Goal: Information Seeking & Learning: Learn about a topic

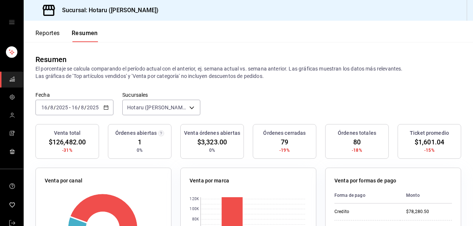
click at [50, 35] on button "Reportes" at bounding box center [47, 36] width 24 height 13
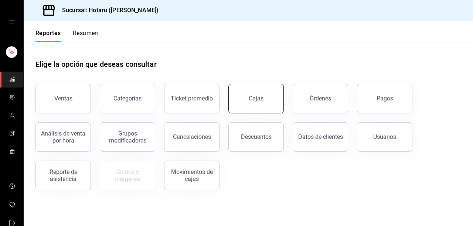
click at [264, 108] on button "Cajas" at bounding box center [255, 99] width 55 height 30
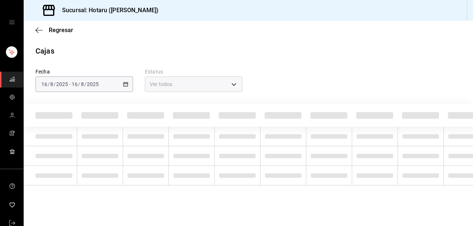
click at [126, 88] on div "[DATE] [DATE] - [DATE] [DATE]" at bounding box center [84, 85] width 98 height 16
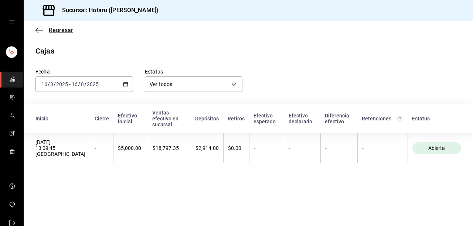
click at [42, 30] on icon "button" at bounding box center [38, 30] width 7 height 7
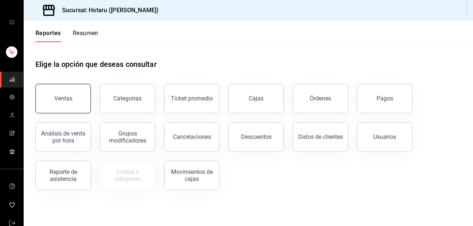
click at [68, 105] on button "Ventas" at bounding box center [62, 99] width 55 height 30
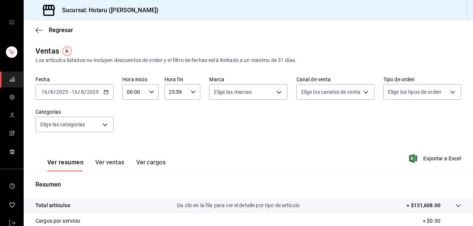
click at [114, 163] on button "Ver ventas" at bounding box center [109, 165] width 29 height 13
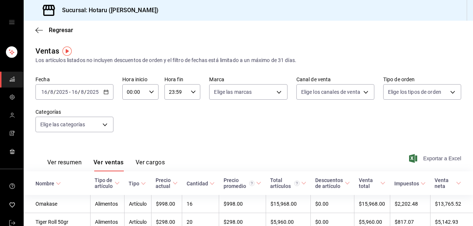
click at [432, 157] on span "Exportar a Excel" at bounding box center [436, 158] width 51 height 9
click at [43, 27] on span "Regresar" at bounding box center [54, 30] width 38 height 7
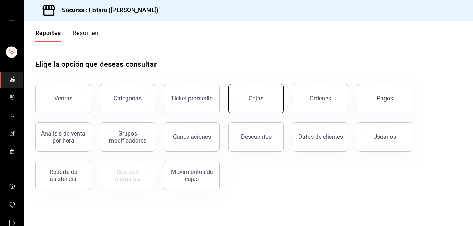
click at [272, 105] on button "Cajas" at bounding box center [255, 99] width 55 height 30
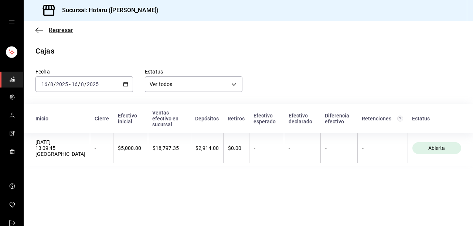
click at [38, 29] on icon "button" at bounding box center [38, 30] width 7 height 7
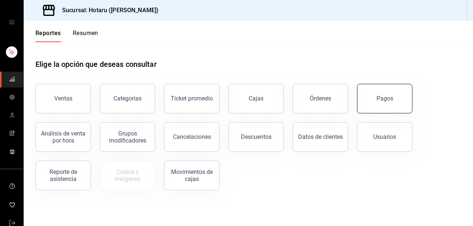
click at [367, 99] on button "Pagos" at bounding box center [384, 99] width 55 height 30
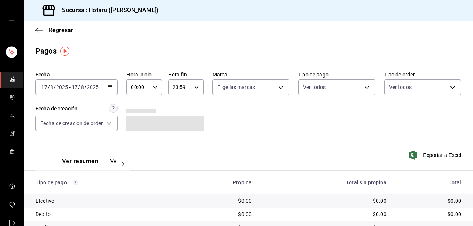
click at [112, 82] on div "[DATE] [DATE] - [DATE] [DATE]" at bounding box center [76, 87] width 82 height 16
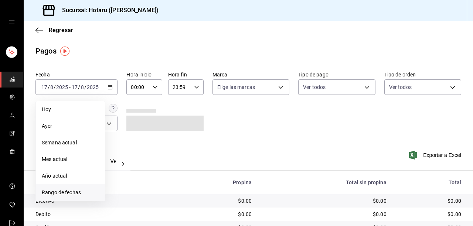
click at [60, 191] on span "Rango de fechas" at bounding box center [70, 193] width 57 height 8
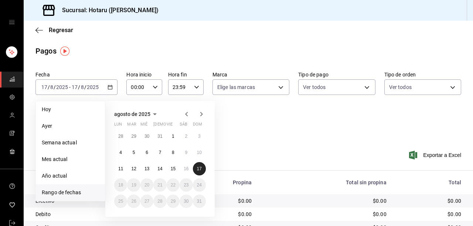
click at [201, 166] on abbr "17" at bounding box center [199, 168] width 5 height 5
click at [185, 167] on abbr "16" at bounding box center [186, 168] width 5 height 5
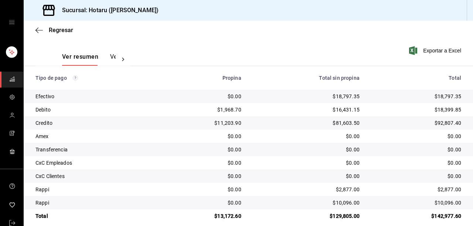
scroll to position [113, 0]
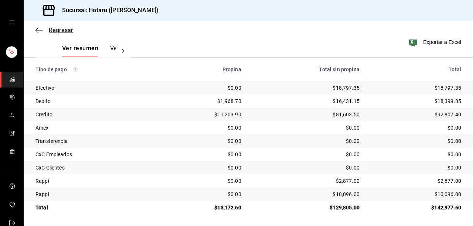
click at [40, 31] on icon "button" at bounding box center [38, 30] width 7 height 7
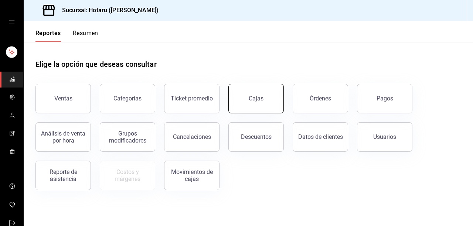
click at [247, 101] on button "Cajas" at bounding box center [255, 99] width 55 height 30
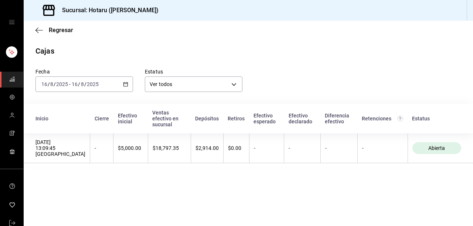
click at [127, 82] on icon "button" at bounding box center [125, 84] width 5 height 5
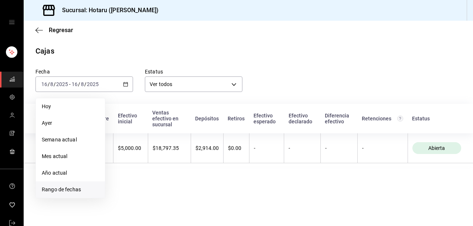
click at [75, 191] on span "Rango de fechas" at bounding box center [70, 190] width 57 height 8
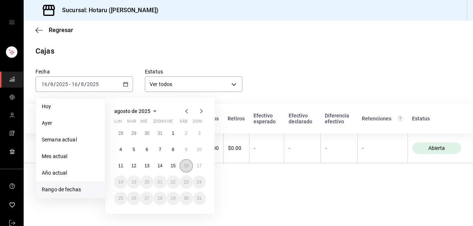
click at [184, 167] on abbr "16" at bounding box center [186, 165] width 5 height 5
click at [198, 164] on abbr "17" at bounding box center [199, 165] width 5 height 5
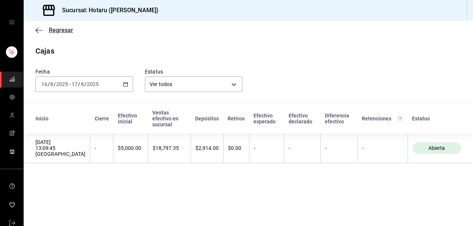
click at [45, 31] on span "Regresar" at bounding box center [54, 30] width 38 height 7
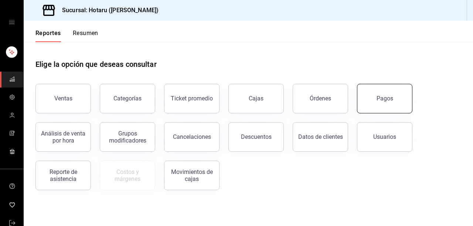
click at [384, 103] on button "Pagos" at bounding box center [384, 99] width 55 height 30
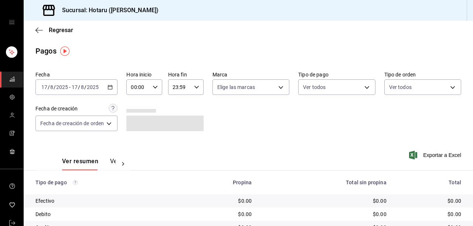
click at [109, 85] on icon "button" at bounding box center [110, 87] width 5 height 5
click at [112, 88] on \(Stroke\) "button" at bounding box center [110, 87] width 4 height 4
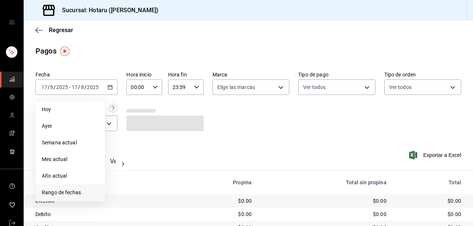
click at [78, 190] on span "Rango de fechas" at bounding box center [70, 193] width 57 height 8
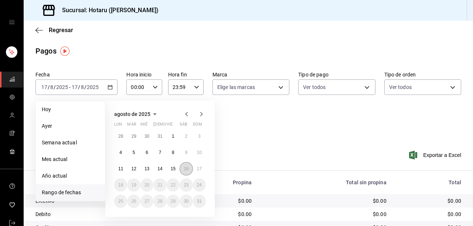
click at [186, 168] on abbr "16" at bounding box center [186, 168] width 5 height 5
click at [200, 165] on button "17" at bounding box center [199, 168] width 13 height 13
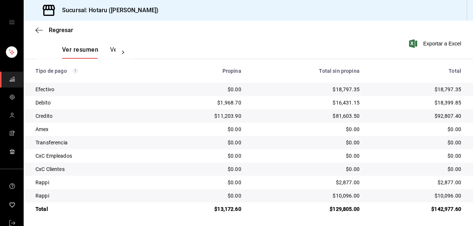
scroll to position [113, 0]
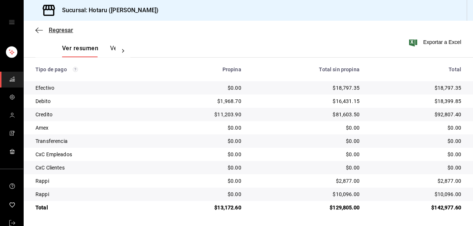
click at [41, 31] on icon "button" at bounding box center [38, 30] width 7 height 7
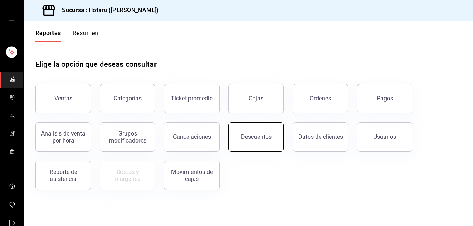
click at [280, 128] on button "Descuentos" at bounding box center [255, 137] width 55 height 30
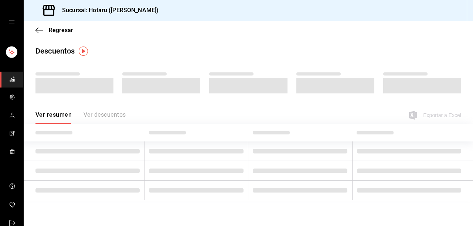
click at [101, 116] on div "Ver resumen Ver descuentos" at bounding box center [80, 117] width 90 height 13
click at [39, 31] on icon "button" at bounding box center [38, 30] width 7 height 7
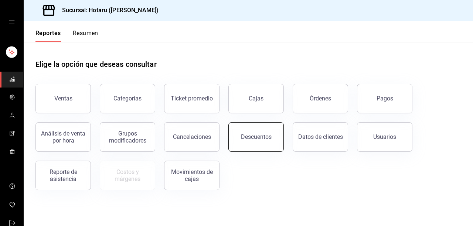
click at [269, 136] on div "Descuentos" at bounding box center [256, 136] width 31 height 7
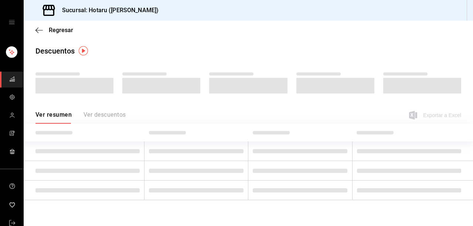
scroll to position [3, 0]
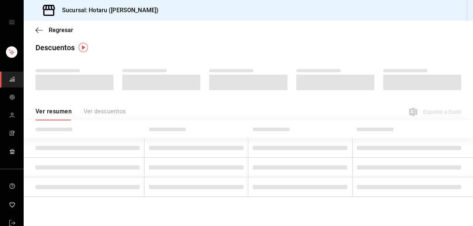
click at [94, 111] on div "Ver resumen Ver descuentos" at bounding box center [80, 114] width 90 height 13
click at [60, 111] on div "Ver resumen Ver descuentos" at bounding box center [80, 114] width 90 height 13
click at [82, 46] on img "button" at bounding box center [83, 47] width 9 height 9
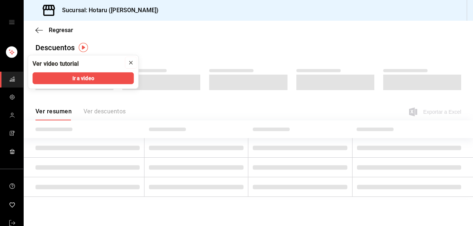
click at [130, 61] on icon "close" at bounding box center [130, 62] width 3 height 3
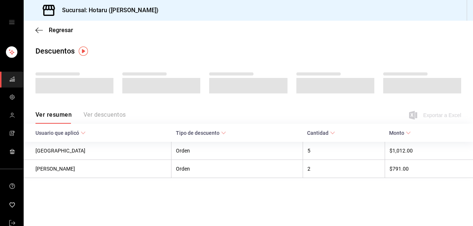
scroll to position [0, 0]
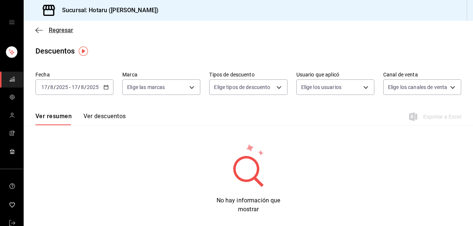
click at [43, 31] on span "Regresar" at bounding box center [54, 30] width 38 height 7
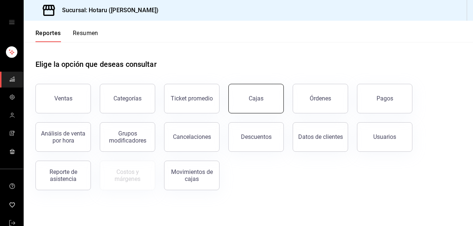
click at [265, 98] on button "Cajas" at bounding box center [255, 99] width 55 height 30
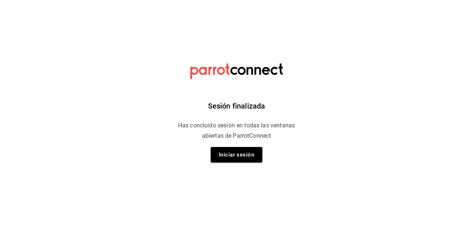
click at [240, 152] on button "Iniciar sesión" at bounding box center [237, 155] width 52 height 16
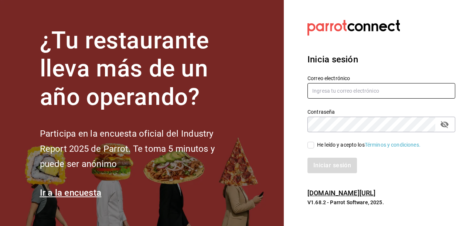
type input "hotaru@grupocosteno.com"
click at [314, 145] on input "He leído y acepto los Términos y condiciones." at bounding box center [311, 145] width 7 height 7
checkbox input "true"
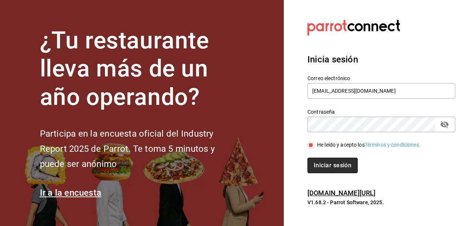
click at [325, 165] on button "Iniciar sesión" at bounding box center [333, 166] width 50 height 16
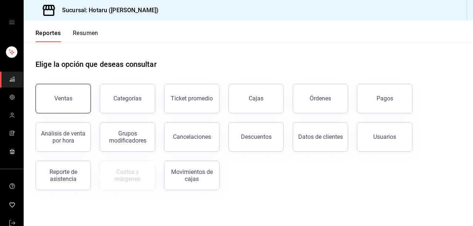
click at [47, 94] on button "Ventas" at bounding box center [62, 99] width 55 height 30
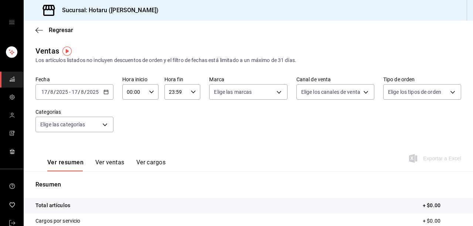
click at [120, 162] on button "Ver ventas" at bounding box center [109, 165] width 29 height 13
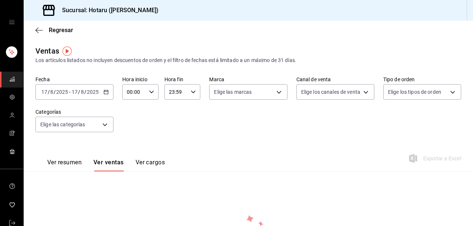
click at [59, 162] on button "Ver resumen" at bounding box center [64, 165] width 34 height 13
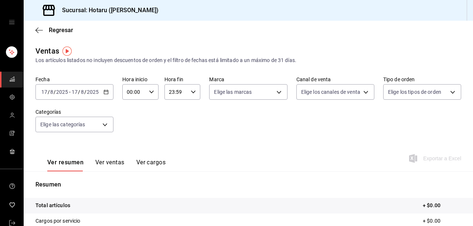
click at [107, 94] on div "[DATE] [DATE] - [DATE] [DATE]" at bounding box center [74, 92] width 78 height 16
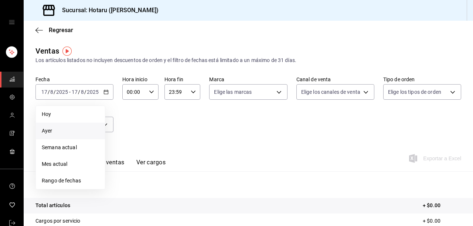
click at [56, 131] on span "Ayer" at bounding box center [70, 131] width 57 height 8
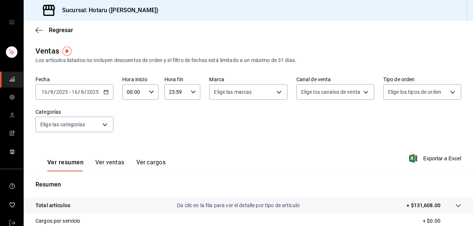
click at [99, 161] on button "Ver ventas" at bounding box center [109, 165] width 29 height 13
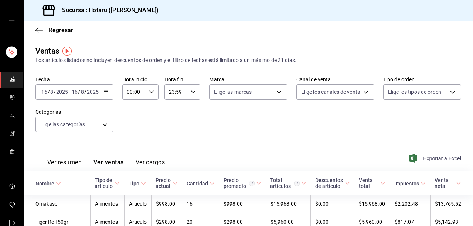
click at [433, 156] on span "Exportar a Excel" at bounding box center [436, 158] width 51 height 9
click at [109, 92] on div "2025-08-16 16 / 8 / 2025 - 2025-08-16 16 / 8 / 2025" at bounding box center [74, 92] width 78 height 16
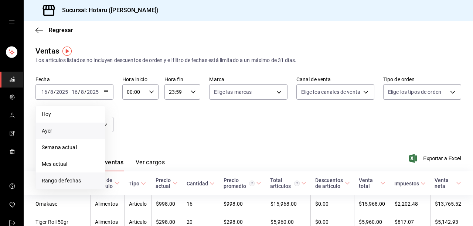
click at [76, 180] on span "Rango de fechas" at bounding box center [70, 181] width 57 height 8
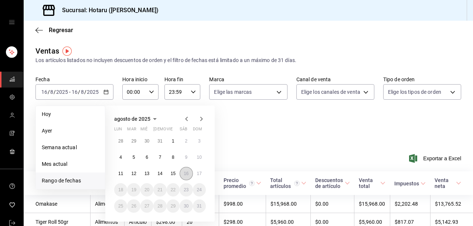
click at [183, 174] on button "16" at bounding box center [186, 173] width 13 height 13
click at [175, 173] on abbr "15" at bounding box center [173, 173] width 5 height 5
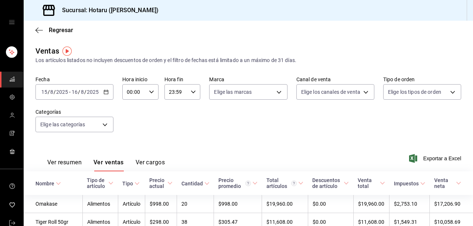
click at [151, 91] on icon "button" at bounding box center [151, 91] width 5 height 5
click at [130, 125] on span "04" at bounding box center [131, 123] width 6 height 6
click at [178, 162] on div at bounding box center [236, 113] width 473 height 226
click at [75, 160] on button "Ver resumen" at bounding box center [64, 165] width 34 height 13
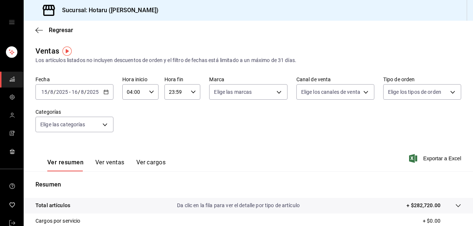
click at [104, 92] on \(Stroke\) "button" at bounding box center [106, 91] width 4 height 0
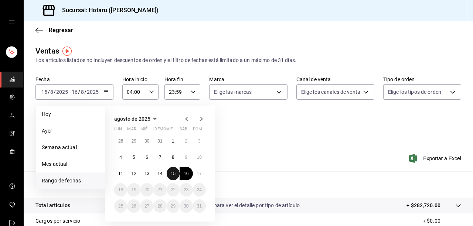
click at [174, 170] on button "15" at bounding box center [173, 173] width 13 height 13
click at [185, 173] on abbr "16" at bounding box center [186, 173] width 5 height 5
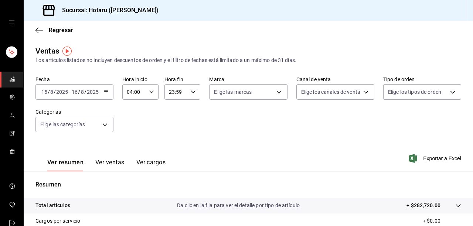
click at [108, 92] on div "[DATE] [DATE] - [DATE] [DATE]" at bounding box center [74, 92] width 78 height 16
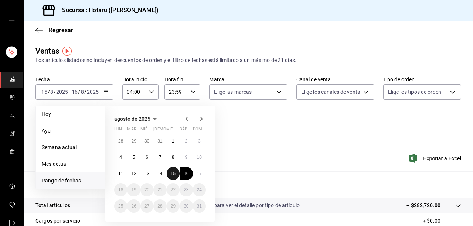
click at [173, 173] on abbr "15" at bounding box center [173, 173] width 5 height 5
click at [176, 173] on button "15" at bounding box center [173, 173] width 13 height 13
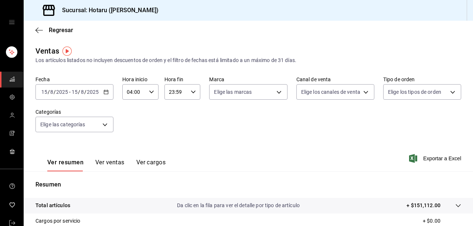
click at [105, 92] on icon "button" at bounding box center [105, 91] width 5 height 5
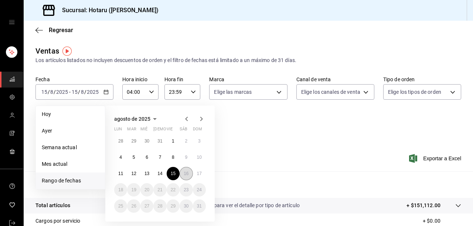
click at [187, 172] on abbr "16" at bounding box center [186, 173] width 5 height 5
click at [197, 173] on abbr "17" at bounding box center [199, 173] width 5 height 5
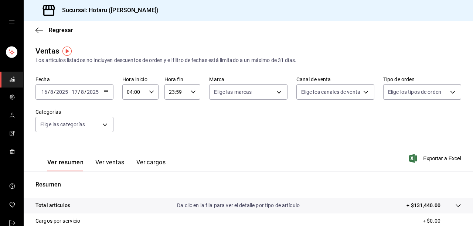
click at [105, 92] on \(Stroke\) "button" at bounding box center [106, 91] width 4 height 0
click at [108, 94] on div "[DATE] [DATE] - [DATE] [DATE]" at bounding box center [74, 92] width 78 height 16
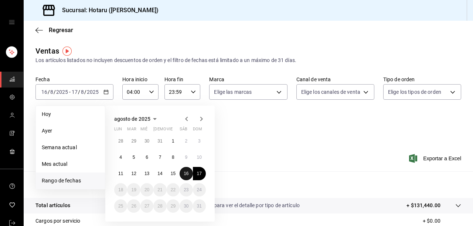
click at [185, 172] on abbr "16" at bounding box center [186, 173] width 5 height 5
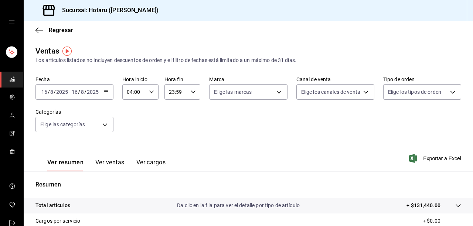
click at [103, 93] on icon "button" at bounding box center [105, 91] width 5 height 5
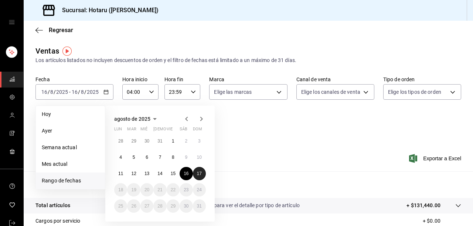
click at [200, 172] on abbr "17" at bounding box center [199, 173] width 5 height 5
click at [184, 170] on button "16" at bounding box center [186, 173] width 13 height 13
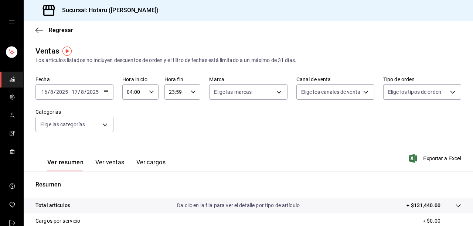
click at [99, 95] on div "[DATE] [DATE] - [DATE] [DATE]" at bounding box center [74, 92] width 78 height 16
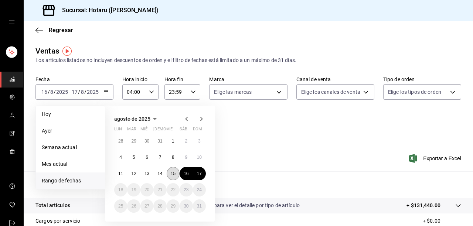
click at [173, 171] on abbr "15" at bounding box center [173, 173] width 5 height 5
click at [152, 94] on icon "button" at bounding box center [151, 91] width 5 height 5
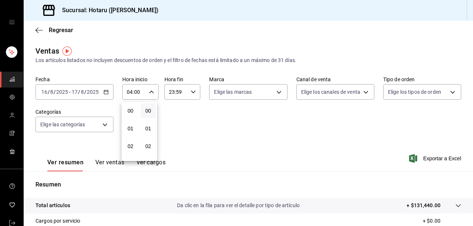
scroll to position [72, 0]
click at [134, 146] on button "06" at bounding box center [130, 145] width 15 height 15
click at [214, 138] on div at bounding box center [236, 113] width 473 height 226
click at [105, 92] on icon "button" at bounding box center [105, 91] width 5 height 5
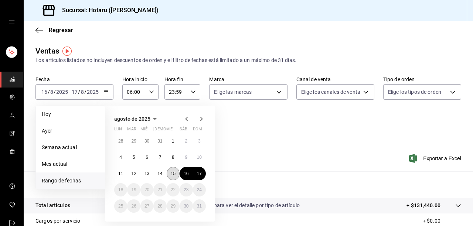
click at [173, 171] on abbr "15" at bounding box center [173, 173] width 5 height 5
click at [186, 171] on abbr "16" at bounding box center [186, 173] width 5 height 5
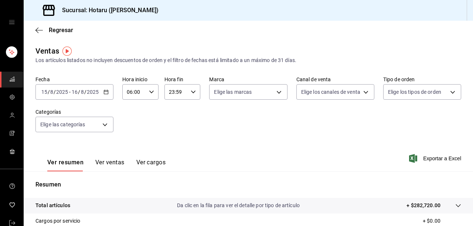
click at [152, 93] on icon "button" at bounding box center [151, 91] width 5 height 5
click at [104, 94] on div at bounding box center [236, 113] width 473 height 226
click at [104, 94] on icon "button" at bounding box center [105, 91] width 5 height 5
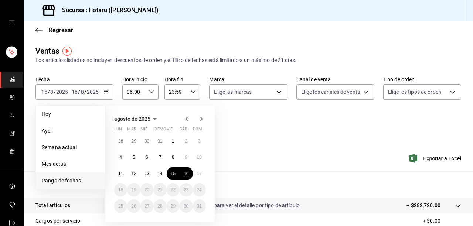
click at [149, 91] on icon "button" at bounding box center [151, 91] width 5 height 5
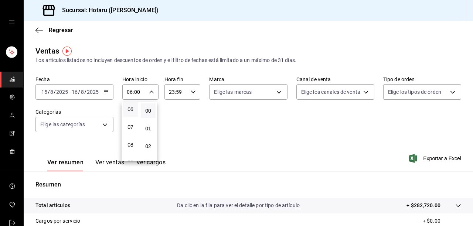
click at [205, 113] on div at bounding box center [236, 113] width 473 height 226
click at [152, 94] on icon "button" at bounding box center [151, 91] width 5 height 5
click at [130, 135] on span "04" at bounding box center [131, 133] width 6 height 6
type input "04:00"
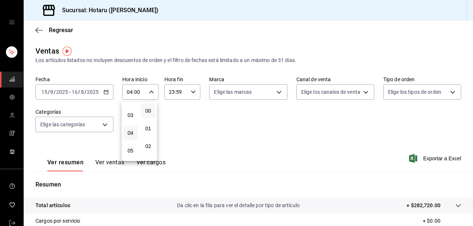
click at [310, 41] on div at bounding box center [236, 113] width 473 height 226
click at [105, 93] on icon "button" at bounding box center [105, 91] width 5 height 5
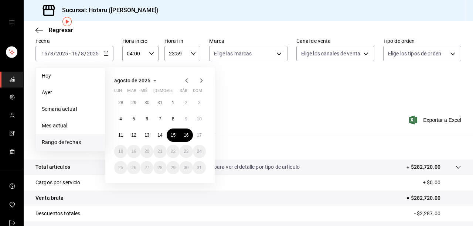
scroll to position [30, 0]
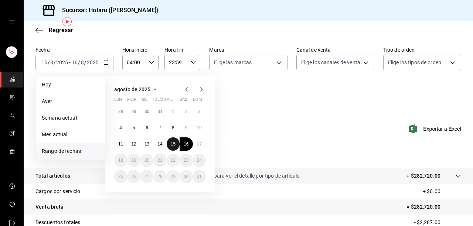
click at [173, 143] on abbr "15" at bounding box center [173, 144] width 5 height 5
click at [185, 143] on abbr "16" at bounding box center [186, 144] width 5 height 5
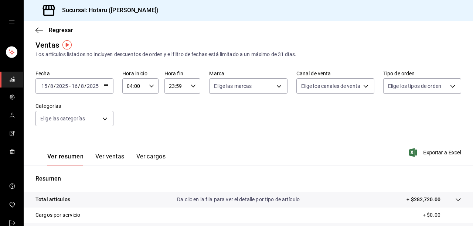
scroll to position [0, 0]
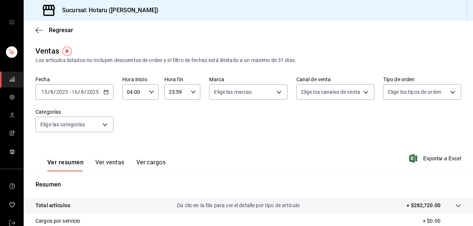
click at [107, 91] on icon "button" at bounding box center [105, 91] width 5 height 5
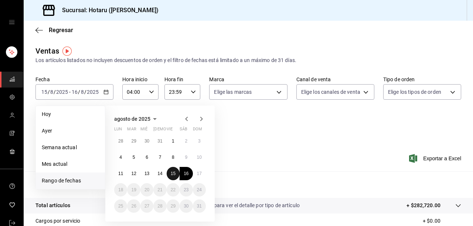
click at [172, 170] on button "15" at bounding box center [173, 173] width 13 height 13
click at [176, 176] on button "15" at bounding box center [173, 173] width 13 height 13
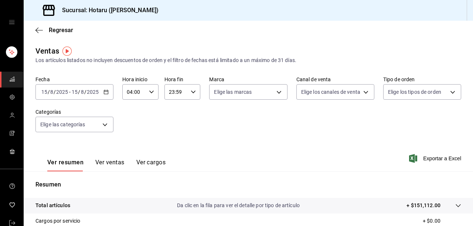
click at [104, 89] on div "2025-08-15 15 / 8 / 2025 - 2025-08-15 15 / 8 / 2025" at bounding box center [74, 92] width 78 height 16
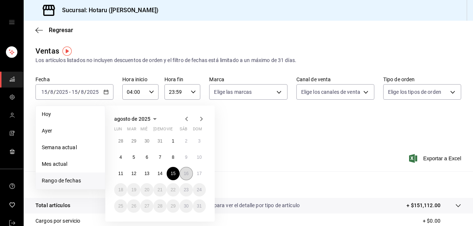
click at [185, 171] on abbr "16" at bounding box center [186, 173] width 5 height 5
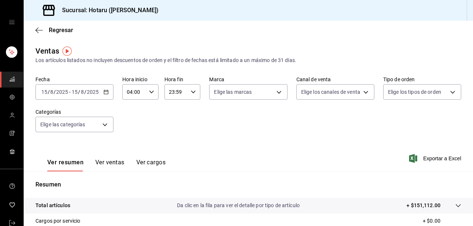
click at [107, 91] on icon "button" at bounding box center [105, 91] width 5 height 5
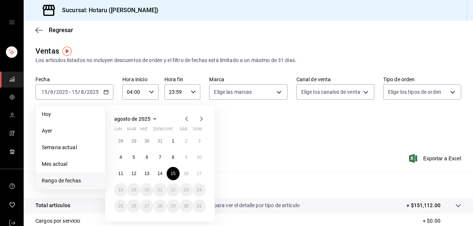
click at [78, 179] on span "Rango de fechas" at bounding box center [70, 181] width 57 height 8
click at [77, 180] on span "Rango de fechas" at bounding box center [70, 181] width 57 height 8
click at [75, 179] on span "Rango de fechas" at bounding box center [70, 181] width 57 height 8
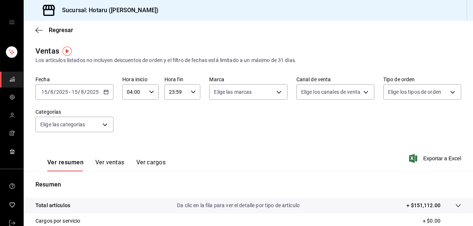
click at [106, 96] on div "2025-08-15 15 / 8 / 2025 - 2025-08-15 15 / 8 / 2025" at bounding box center [74, 92] width 78 height 16
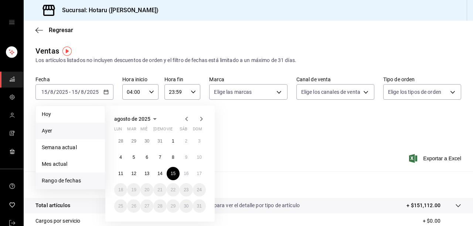
click at [72, 130] on span "Ayer" at bounding box center [70, 131] width 57 height 8
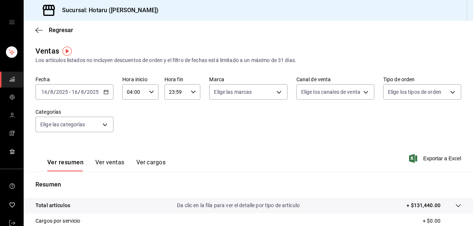
click at [106, 94] on \(Stroke\) "button" at bounding box center [106, 92] width 4 height 4
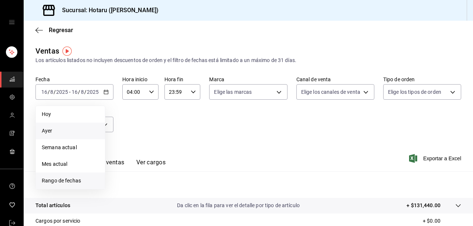
click at [74, 181] on span "Rango de fechas" at bounding box center [70, 181] width 57 height 8
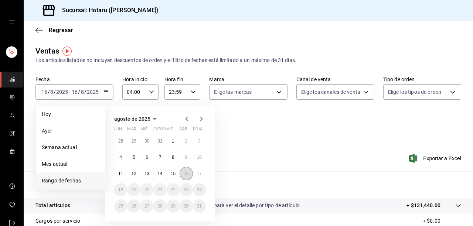
click at [184, 173] on abbr "16" at bounding box center [186, 173] width 5 height 5
click at [201, 173] on abbr "17" at bounding box center [199, 173] width 5 height 5
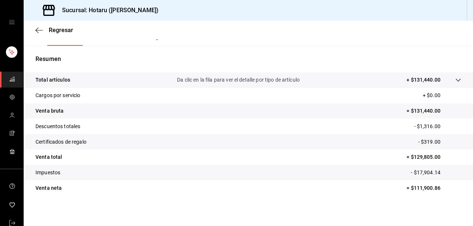
scroll to position [128, 0]
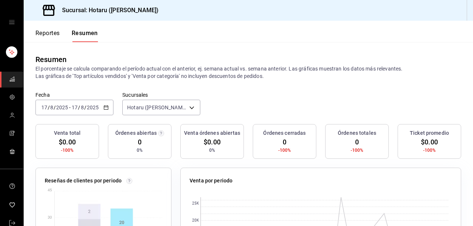
click at [109, 108] on div "[DATE] [DATE] - [DATE] [DATE]" at bounding box center [74, 108] width 78 height 16
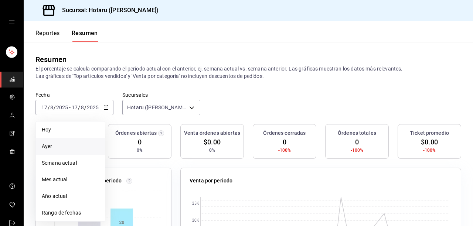
click at [72, 143] on span "Ayer" at bounding box center [70, 147] width 57 height 8
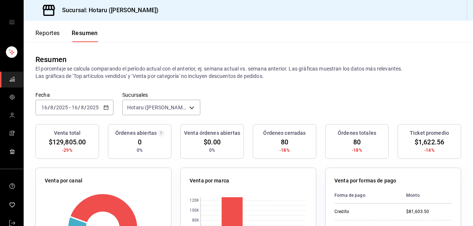
click at [60, 32] on button "Reportes" at bounding box center [47, 36] width 24 height 13
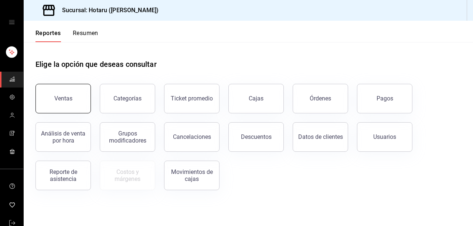
click at [77, 96] on button "Ventas" at bounding box center [62, 99] width 55 height 30
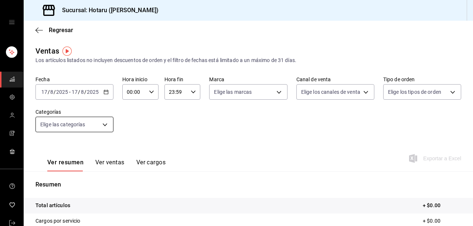
click at [104, 123] on body "Sucursal: Hotaru ([PERSON_NAME]) Regresar Ventas Los artículos listados no incl…" at bounding box center [236, 113] width 473 height 226
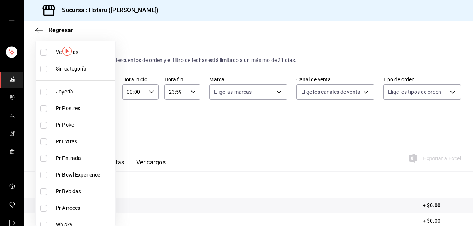
click at [180, 112] on div at bounding box center [236, 113] width 473 height 226
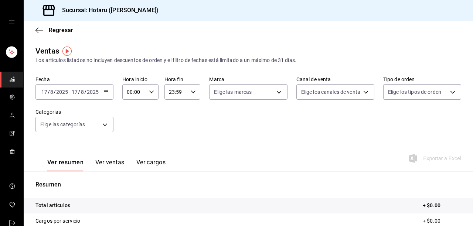
click at [111, 92] on div "[DATE] [DATE] - [DATE] [DATE]" at bounding box center [74, 92] width 78 height 16
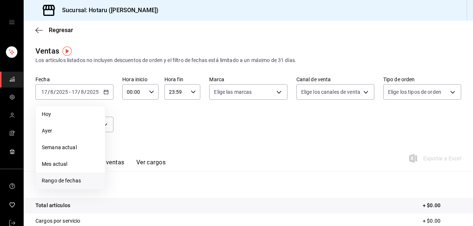
click at [58, 182] on span "Rango de fechas" at bounding box center [70, 181] width 57 height 8
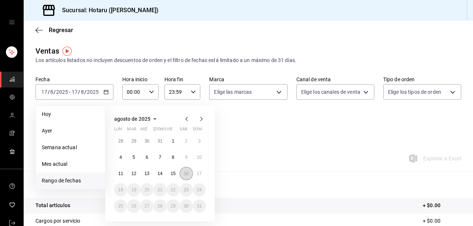
click at [187, 174] on abbr "16" at bounding box center [186, 173] width 5 height 5
click at [196, 175] on button "17" at bounding box center [199, 173] width 13 height 13
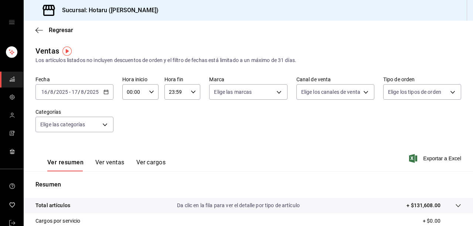
click at [152, 94] on icon "button" at bounding box center [151, 91] width 5 height 5
click at [128, 153] on span "04" at bounding box center [131, 152] width 6 height 6
type input "04:00"
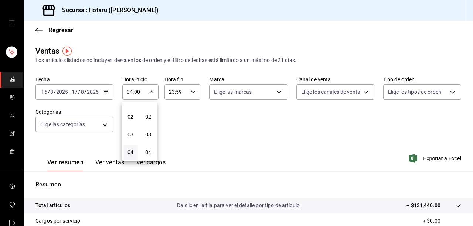
click at [200, 108] on div at bounding box center [236, 113] width 473 height 226
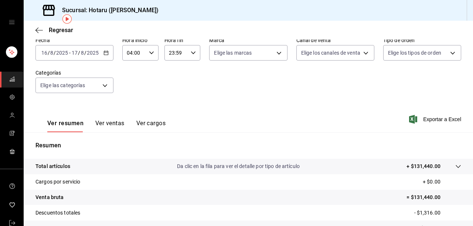
scroll to position [10, 0]
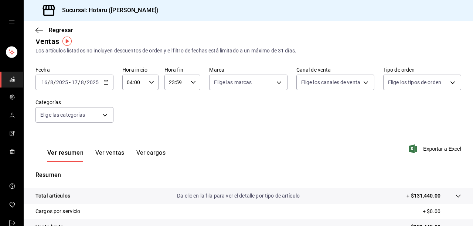
click at [108, 81] on icon "button" at bounding box center [105, 82] width 5 height 5
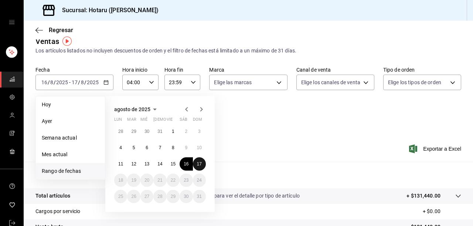
click at [200, 166] on abbr "17" at bounding box center [199, 164] width 5 height 5
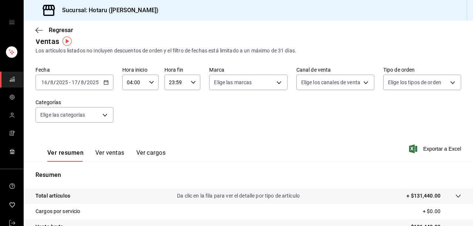
click at [101, 89] on div "[DATE] [DATE] - [DATE] [DATE]" at bounding box center [74, 83] width 78 height 16
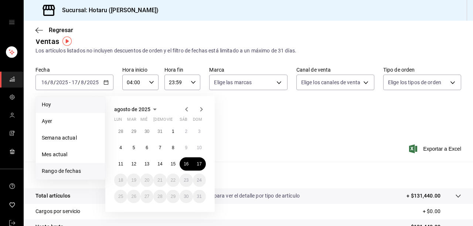
click at [58, 104] on span "Hoy" at bounding box center [70, 105] width 57 height 8
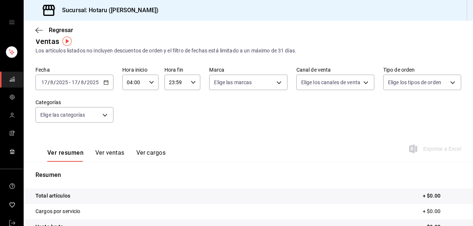
click at [108, 83] on div "[DATE] [DATE] - [DATE] [DATE]" at bounding box center [74, 83] width 78 height 16
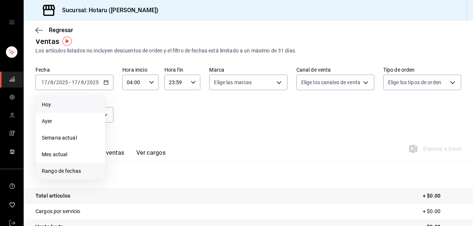
click at [71, 172] on span "Rango de fechas" at bounding box center [70, 171] width 57 height 8
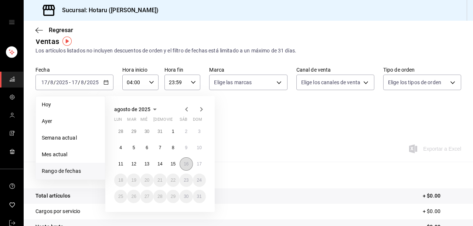
click at [184, 163] on abbr "16" at bounding box center [186, 164] width 5 height 5
click at [197, 164] on abbr "17" at bounding box center [199, 164] width 5 height 5
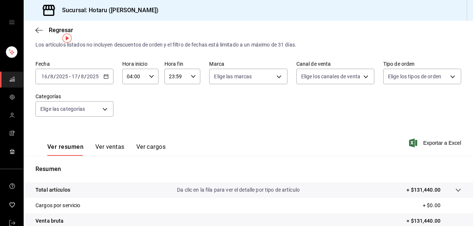
scroll to position [10, 0]
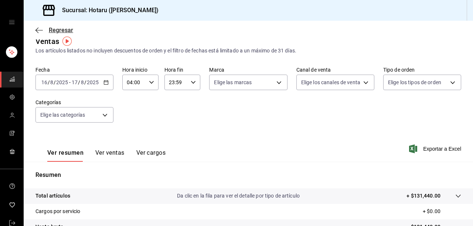
click at [36, 31] on icon "button" at bounding box center [38, 30] width 7 height 7
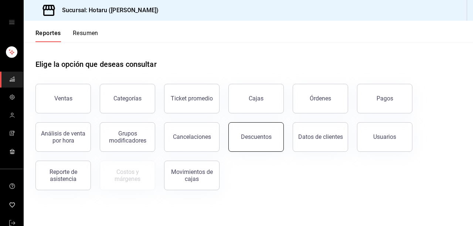
click at [279, 137] on button "Descuentos" at bounding box center [255, 137] width 55 height 30
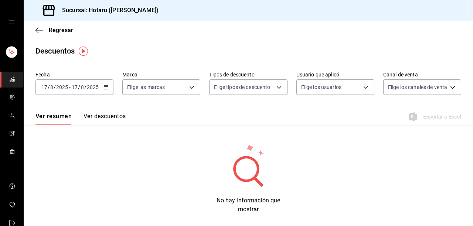
click at [106, 89] on \(Stroke\) "button" at bounding box center [106, 87] width 4 height 4
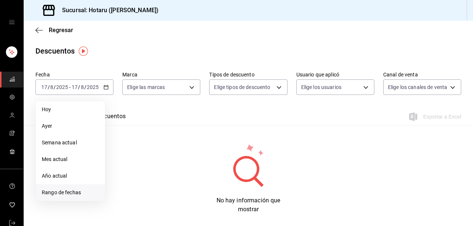
click at [64, 195] on span "Rango de fechas" at bounding box center [70, 193] width 57 height 8
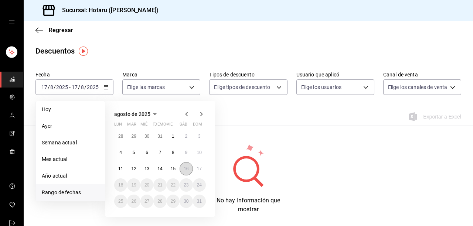
click at [187, 167] on abbr "16" at bounding box center [186, 168] width 5 height 5
click at [198, 167] on abbr "17" at bounding box center [199, 168] width 5 height 5
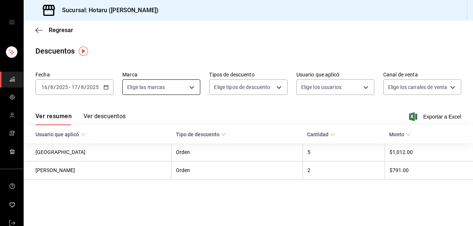
click at [191, 86] on body "Sucursal: Hotaru ([PERSON_NAME]) Regresar Descuentos Fecha [DATE] [DATE] - [DAT…" at bounding box center [236, 113] width 473 height 226
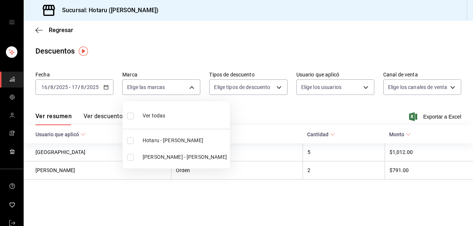
click at [180, 57] on div at bounding box center [236, 113] width 473 height 226
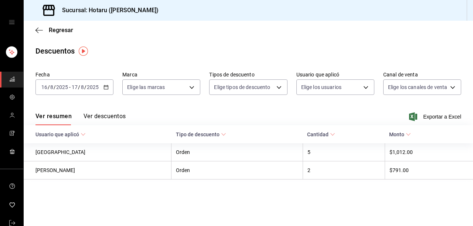
click at [108, 87] on icon "button" at bounding box center [105, 87] width 5 height 5
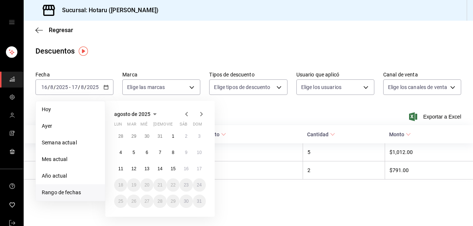
click at [150, 38] on div "Regresar" at bounding box center [248, 30] width 449 height 19
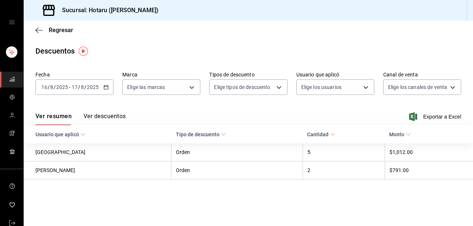
click at [110, 88] on div "[DATE] [DATE] - [DATE] [DATE]" at bounding box center [74, 87] width 78 height 16
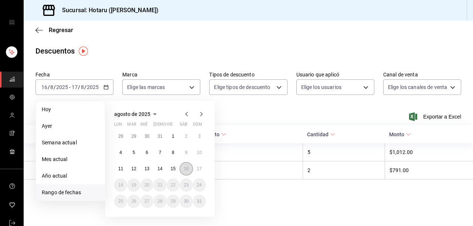
click at [182, 169] on button "16" at bounding box center [186, 168] width 13 height 13
click at [197, 169] on abbr "17" at bounding box center [199, 168] width 5 height 5
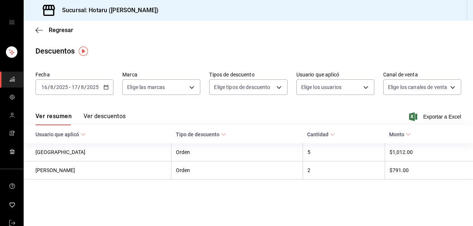
click at [106, 118] on button "Ver descuentos" at bounding box center [105, 119] width 42 height 13
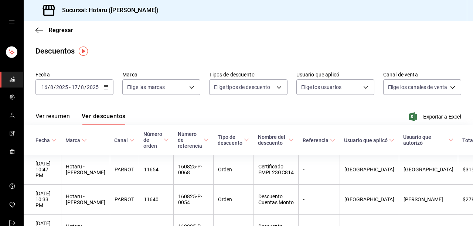
click at [110, 85] on div "[DATE] [DATE] - [DATE] [DATE]" at bounding box center [74, 87] width 78 height 16
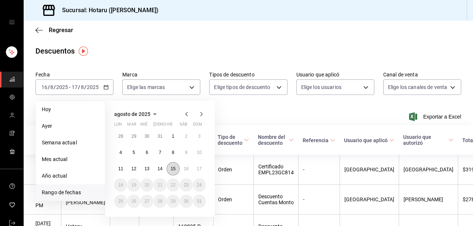
click at [176, 168] on button "15" at bounding box center [173, 168] width 13 height 13
click at [185, 168] on abbr "16" at bounding box center [186, 168] width 5 height 5
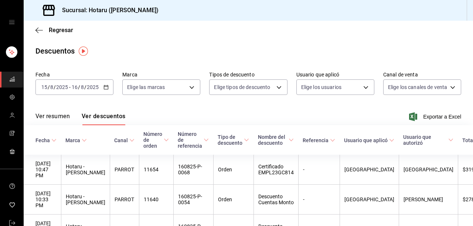
click at [108, 87] on div "[DATE] [DATE] - [DATE] [DATE]" at bounding box center [74, 87] width 78 height 16
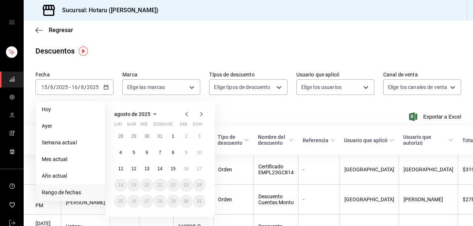
click at [64, 193] on span "Rango de fechas" at bounding box center [70, 193] width 57 height 8
click at [69, 192] on span "Rango de fechas" at bounding box center [70, 193] width 57 height 8
click at [61, 185] on li "Rango de fechas" at bounding box center [70, 192] width 69 height 17
click at [68, 189] on span "Rango de fechas" at bounding box center [70, 193] width 57 height 8
click at [73, 193] on span "Rango de fechas" at bounding box center [70, 193] width 57 height 8
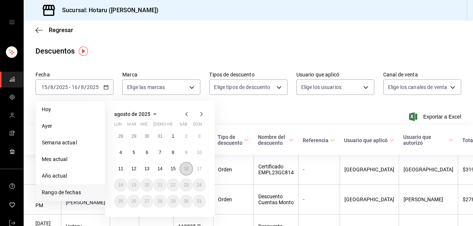
click at [186, 168] on abbr "16" at bounding box center [186, 168] width 5 height 5
click at [196, 168] on button "17" at bounding box center [199, 168] width 13 height 13
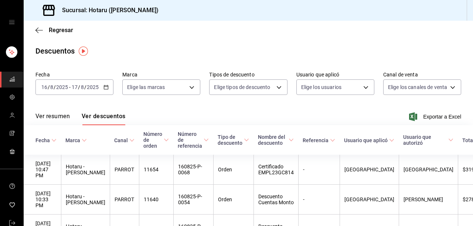
click at [103, 86] on icon "button" at bounding box center [105, 87] width 5 height 5
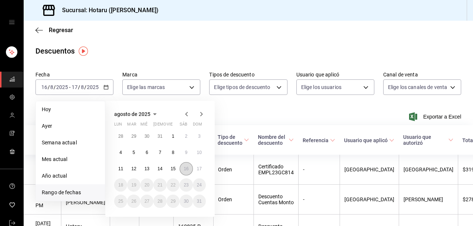
click at [185, 167] on abbr "16" at bounding box center [186, 168] width 5 height 5
click at [200, 168] on abbr "17" at bounding box center [199, 168] width 5 height 5
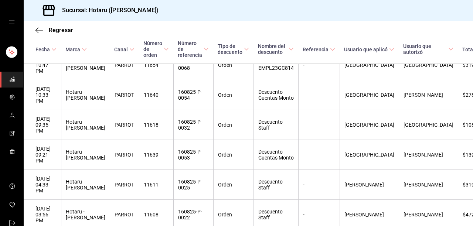
scroll to position [145, 0]
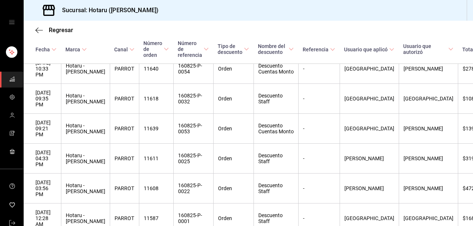
click at [30, 26] on div "Regresar" at bounding box center [248, 30] width 449 height 19
click at [38, 29] on icon "button" at bounding box center [38, 30] width 7 height 7
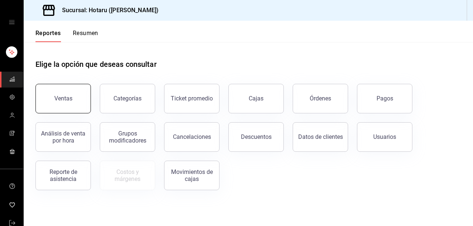
click at [78, 91] on button "Ventas" at bounding box center [62, 99] width 55 height 30
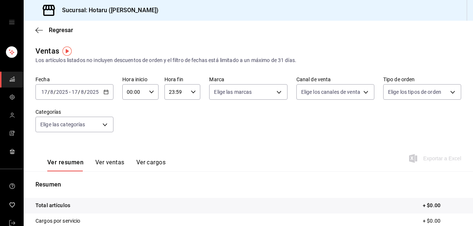
click at [107, 94] on \(Stroke\) "button" at bounding box center [106, 92] width 4 height 4
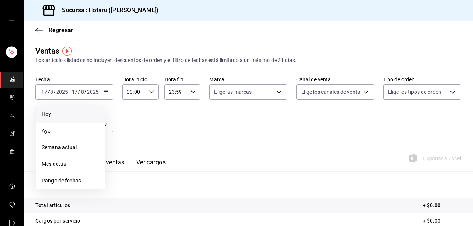
click at [84, 111] on span "Hoy" at bounding box center [70, 115] width 57 height 8
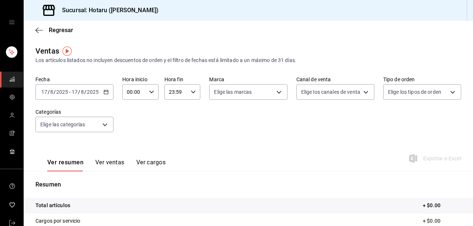
click at [105, 94] on \(Stroke\) "button" at bounding box center [106, 92] width 4 height 4
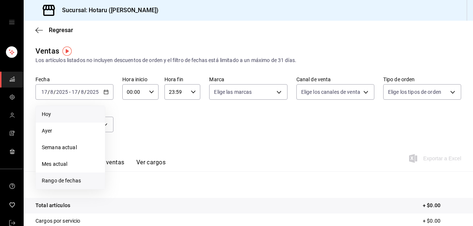
click at [70, 180] on span "Rango de fechas" at bounding box center [70, 181] width 57 height 8
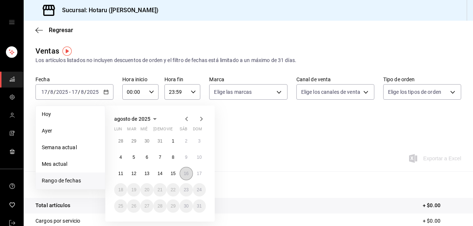
click at [187, 174] on abbr "16" at bounding box center [186, 173] width 5 height 5
click at [202, 174] on button "17" at bounding box center [199, 173] width 13 height 13
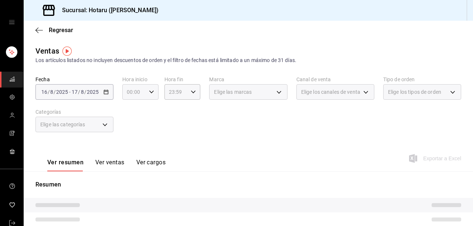
click at [149, 93] on \(Stroke\) "button" at bounding box center [151, 92] width 4 height 3
click at [128, 151] on span "04" at bounding box center [131, 152] width 6 height 6
type input "04:00"
click at [134, 154] on button "04" at bounding box center [130, 152] width 15 height 15
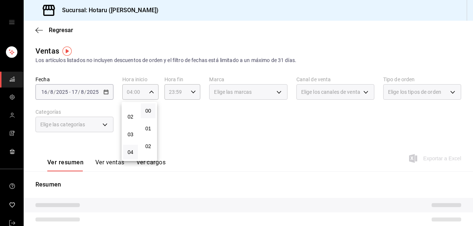
click at [134, 154] on button "04" at bounding box center [130, 152] width 15 height 15
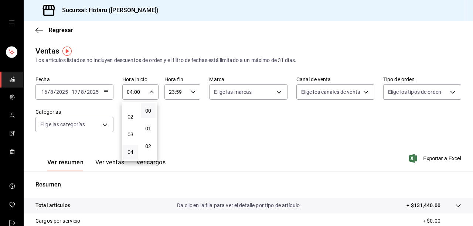
click at [336, 21] on div at bounding box center [236, 113] width 473 height 226
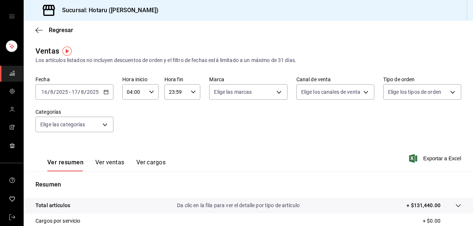
scroll to position [11, 0]
click at [40, 27] on icon "button" at bounding box center [38, 30] width 7 height 7
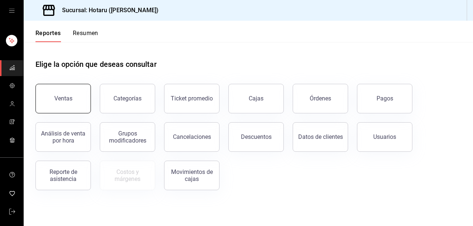
click at [79, 101] on button "Ventas" at bounding box center [62, 99] width 55 height 30
